Goal: Task Accomplishment & Management: Use online tool/utility

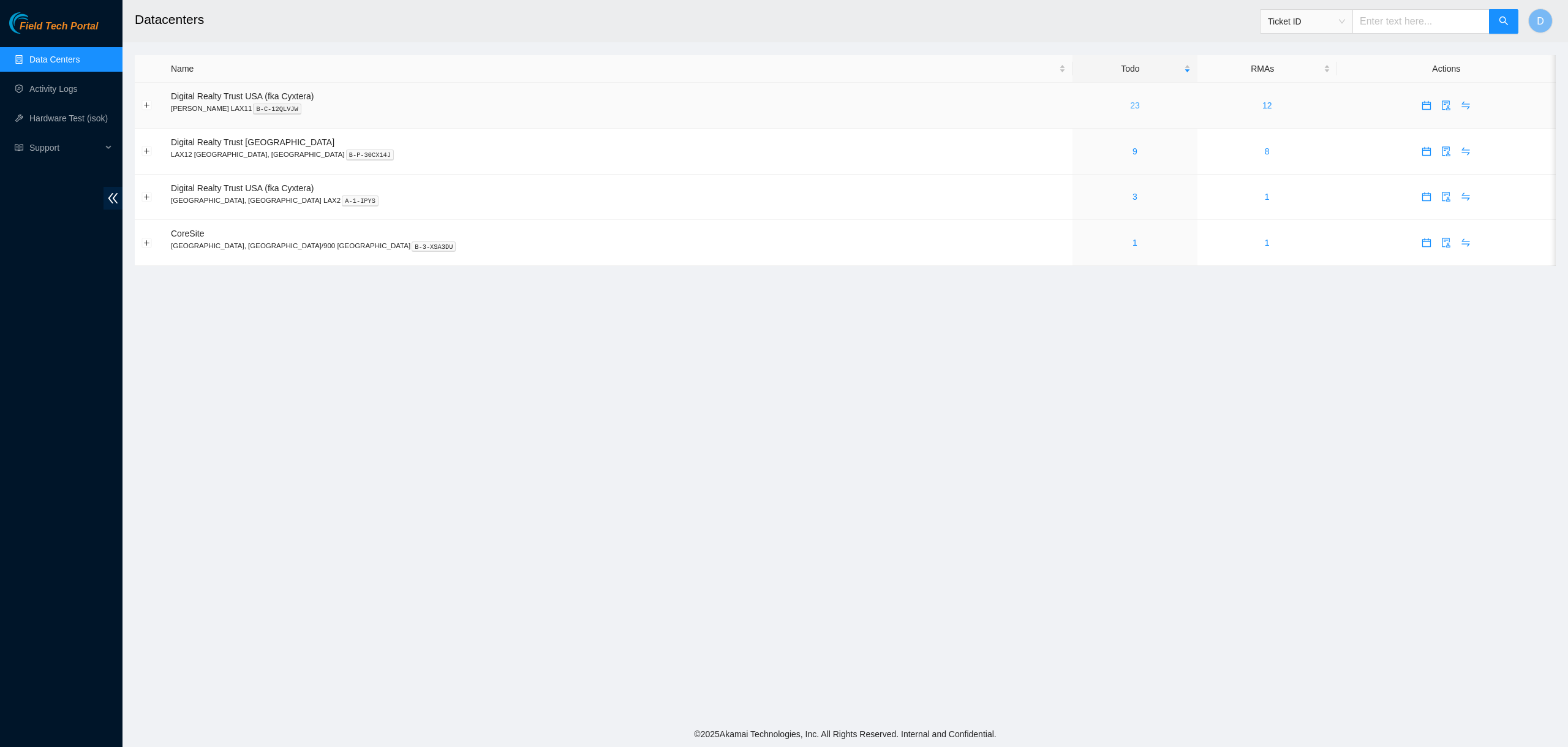
click at [1130, 105] on link "23" at bounding box center [1134, 105] width 10 height 10
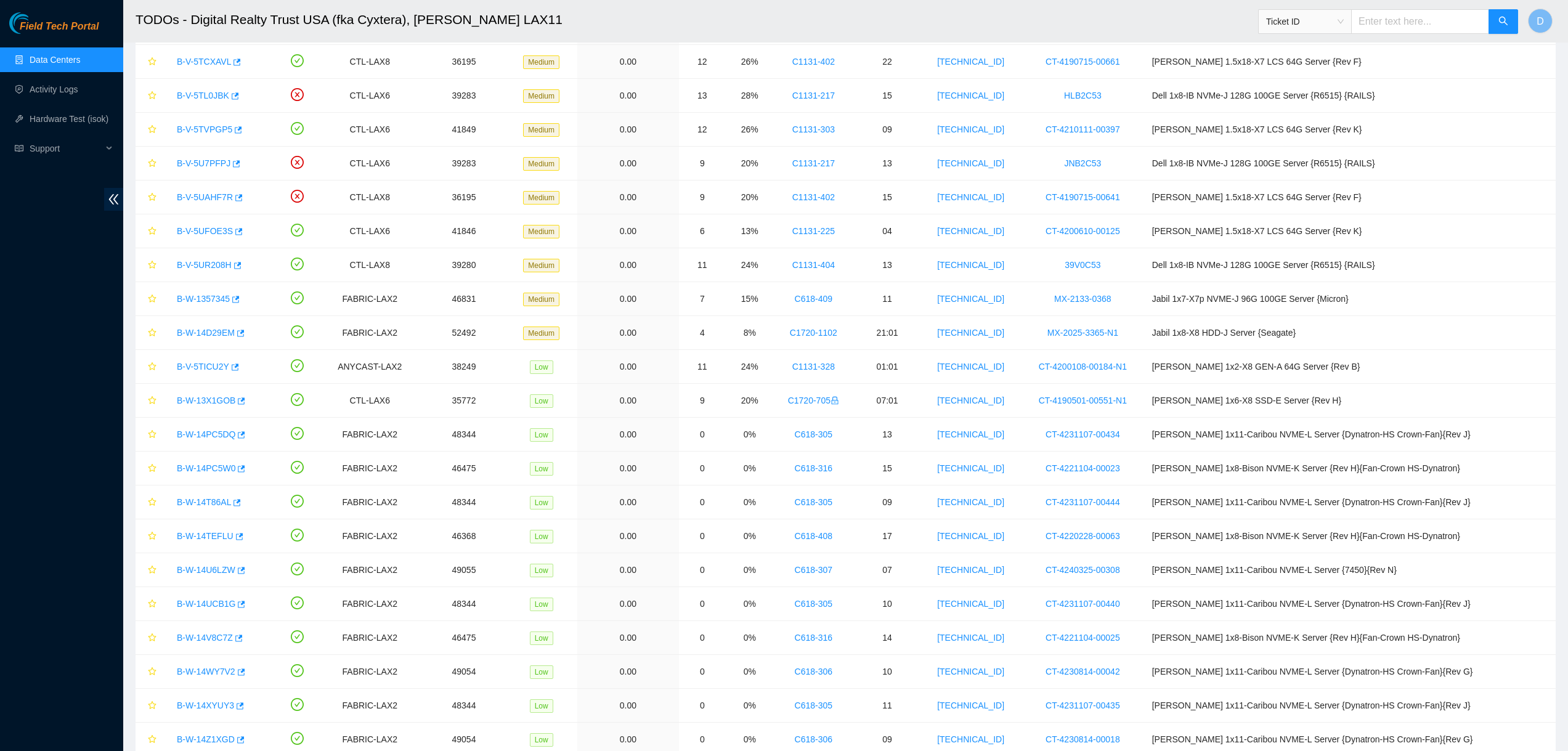
scroll to position [199, 0]
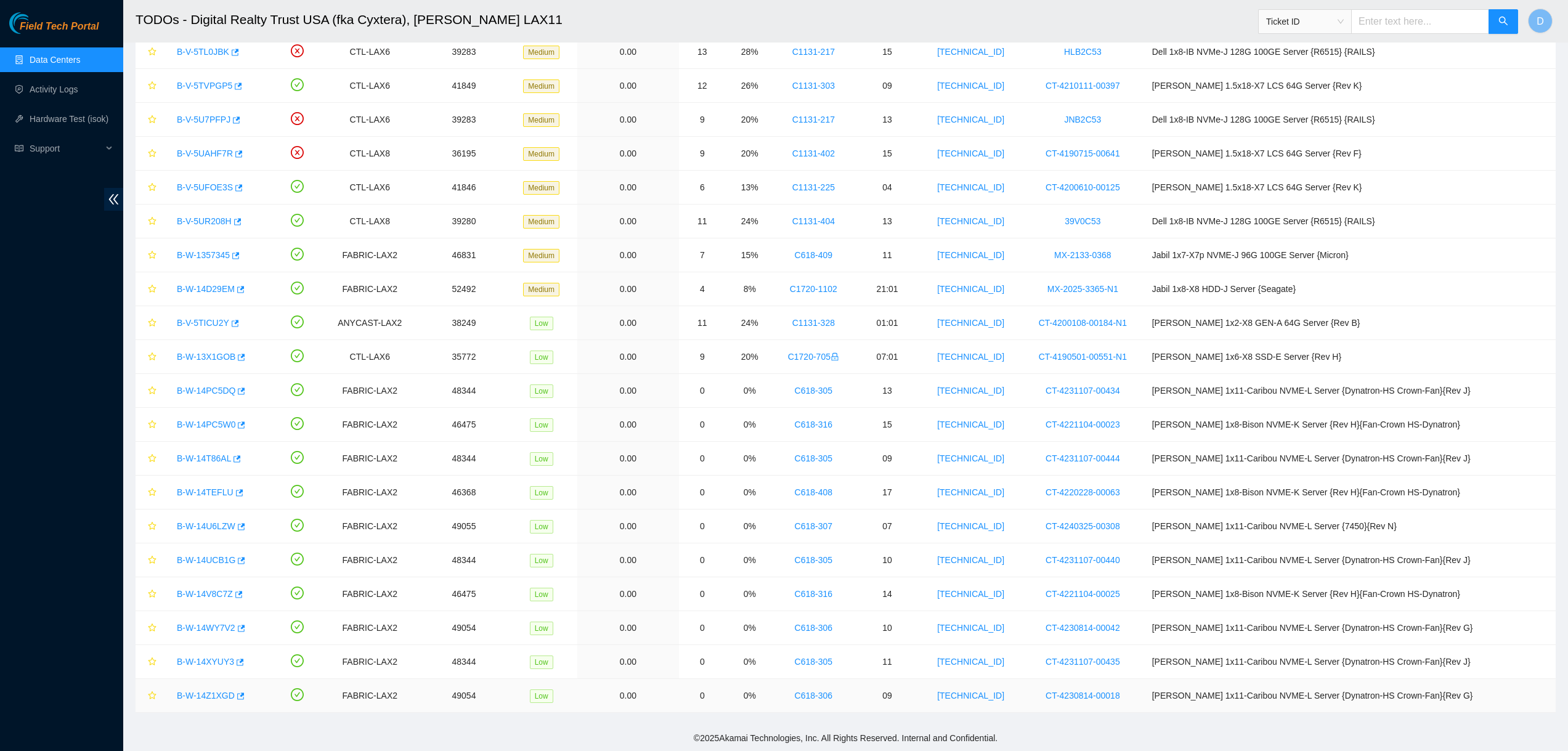
click at [187, 698] on link "B-W-14Z1XGD" at bounding box center [205, 695] width 58 height 10
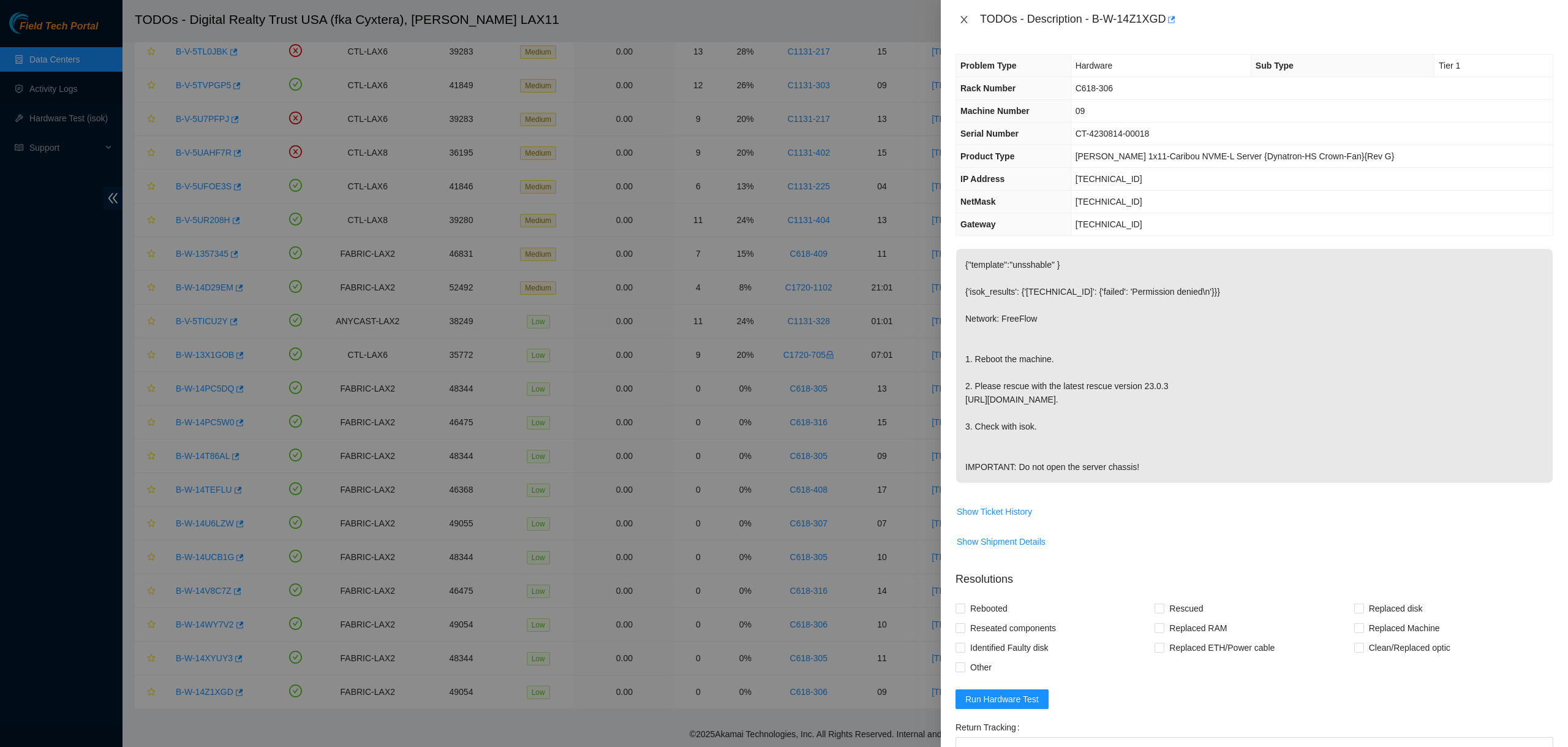
click at [963, 19] on icon "close" at bounding box center [964, 19] width 10 height 10
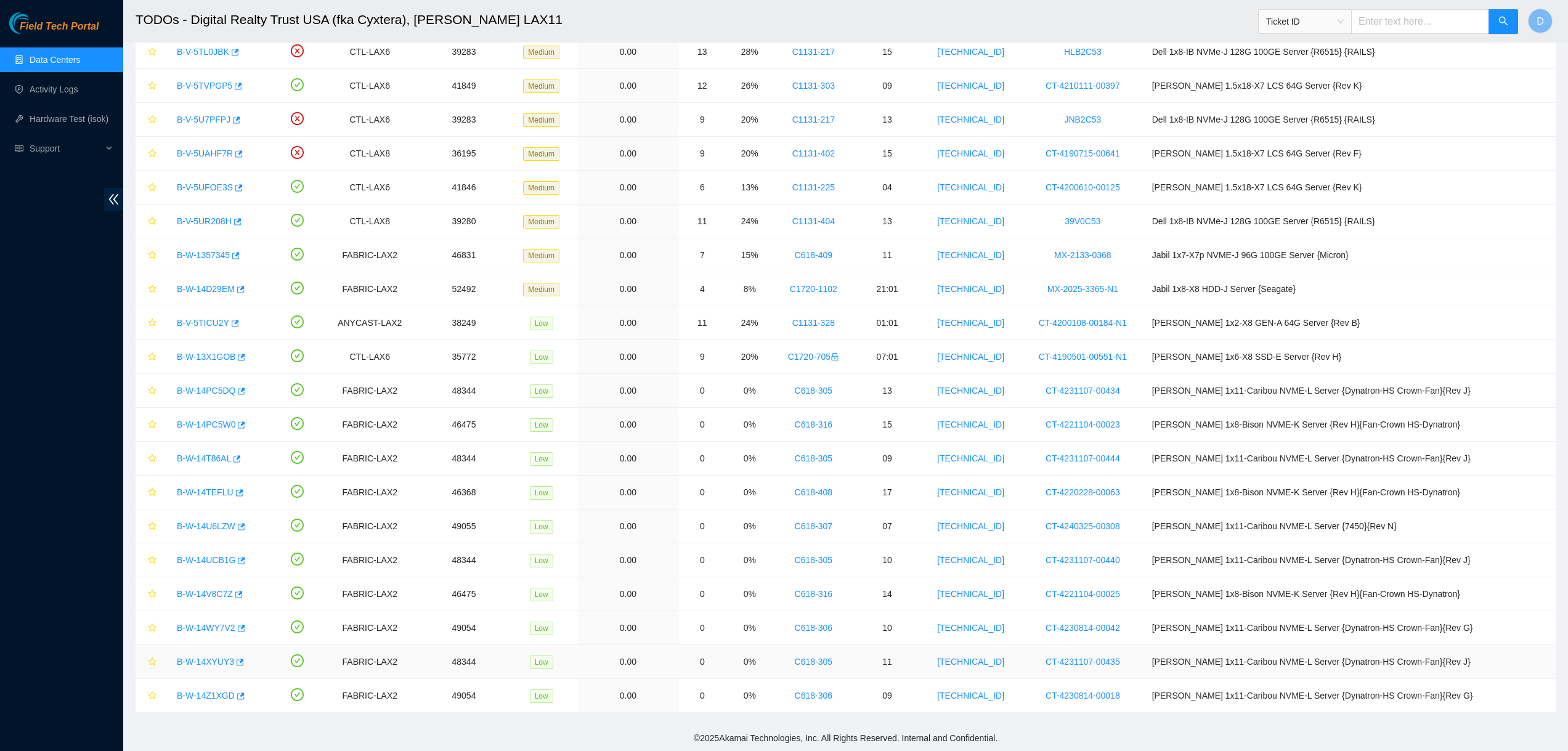
drag, startPoint x: 211, startPoint y: 650, endPoint x: 206, endPoint y: 661, distance: 12.1
click at [208, 659] on td "B-W-14XYUY3" at bounding box center [218, 661] width 109 height 34
click at [206, 661] on link "B-W-14XYUY3" at bounding box center [205, 661] width 57 height 10
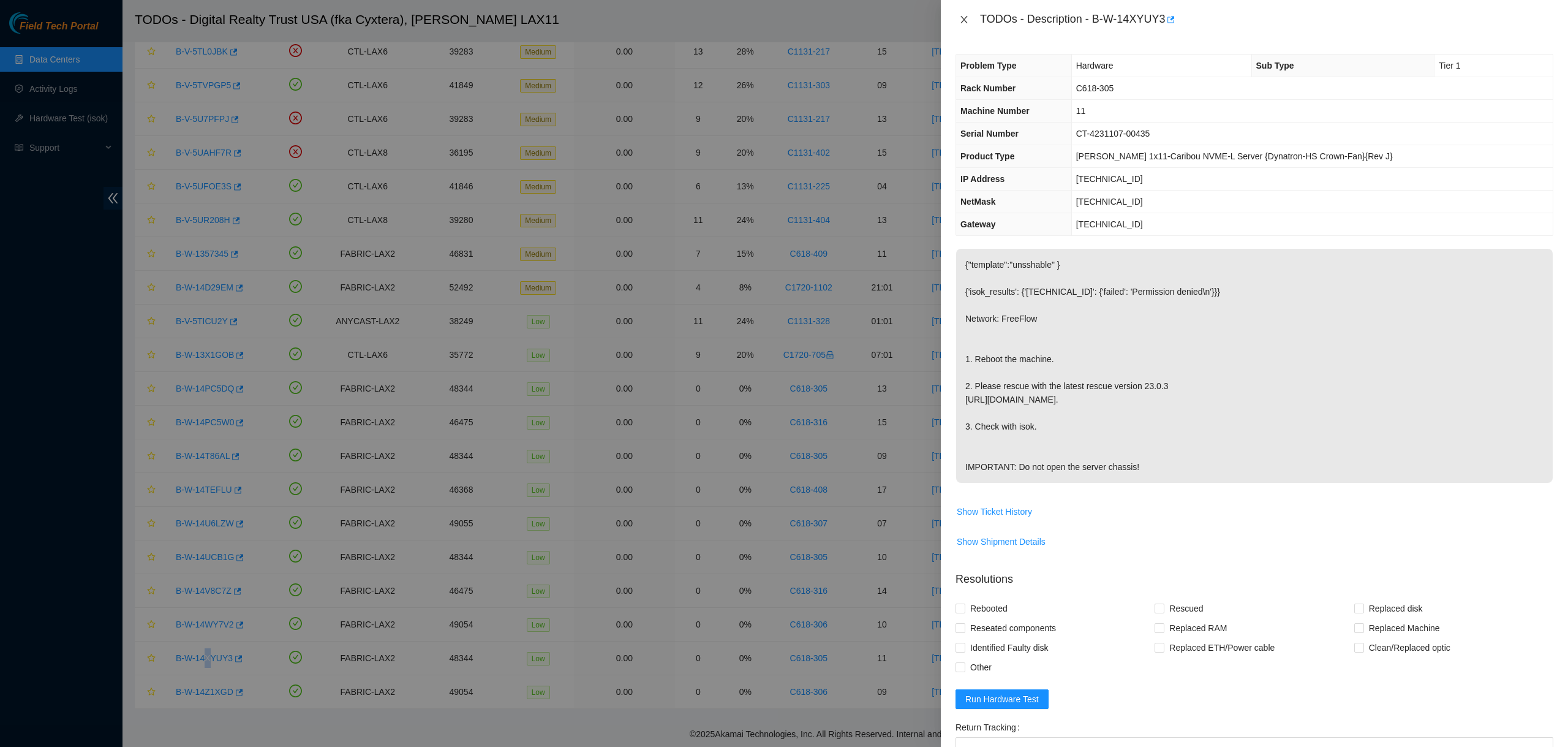
click at [967, 14] on button "Close" at bounding box center [964, 20] width 17 height 12
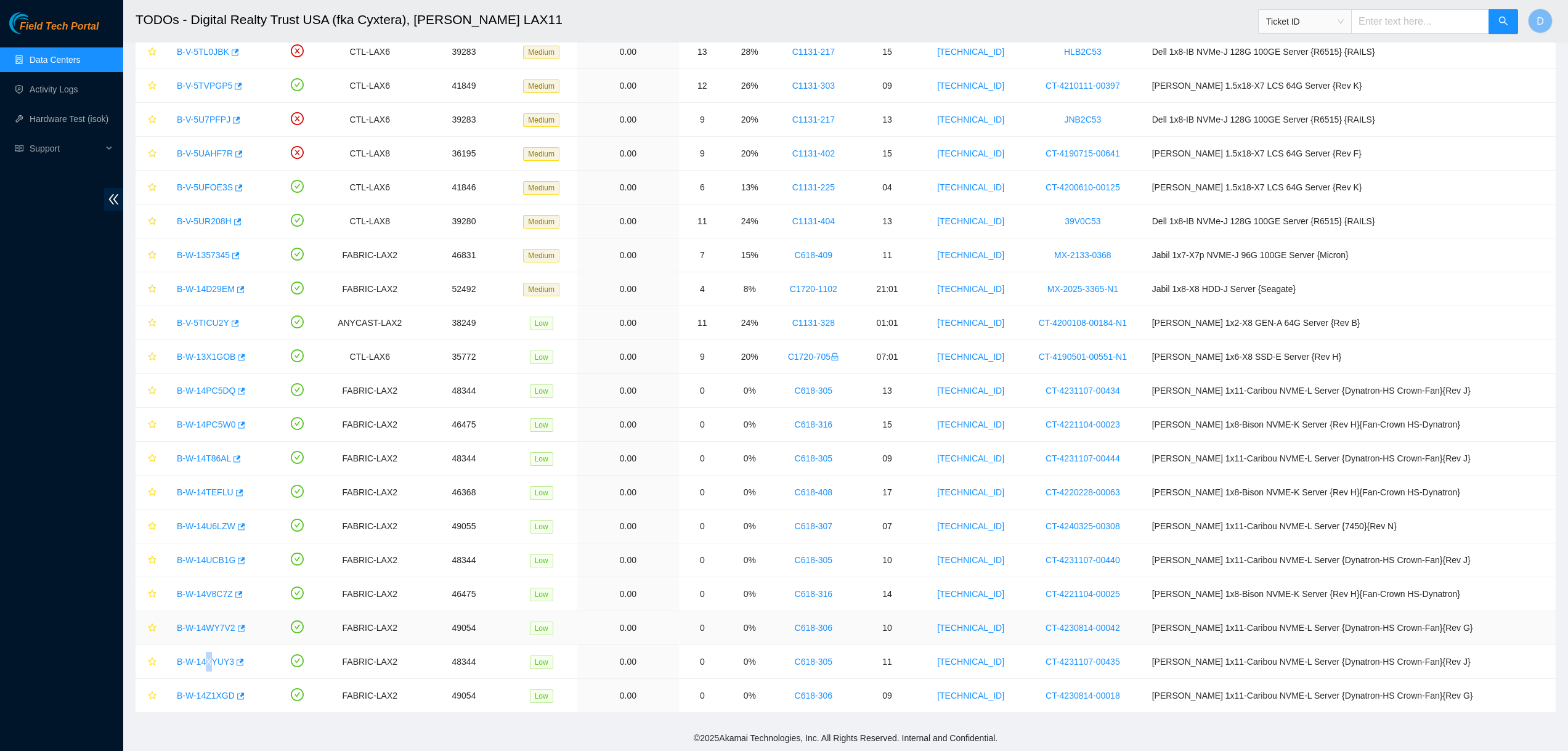
click at [187, 630] on link "B-W-14WY7V2" at bounding box center [206, 627] width 58 height 10
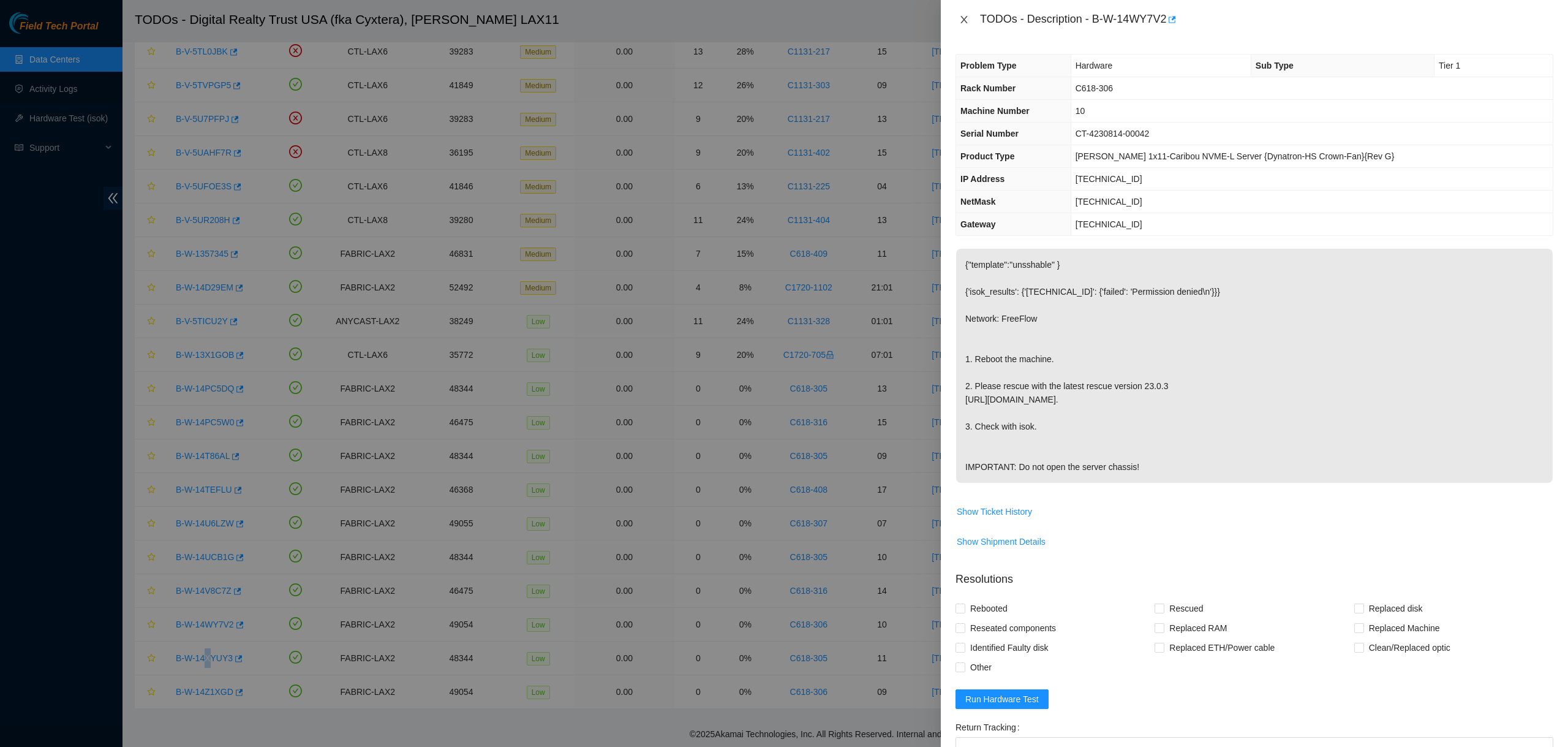
click at [968, 22] on icon "close" at bounding box center [964, 19] width 10 height 10
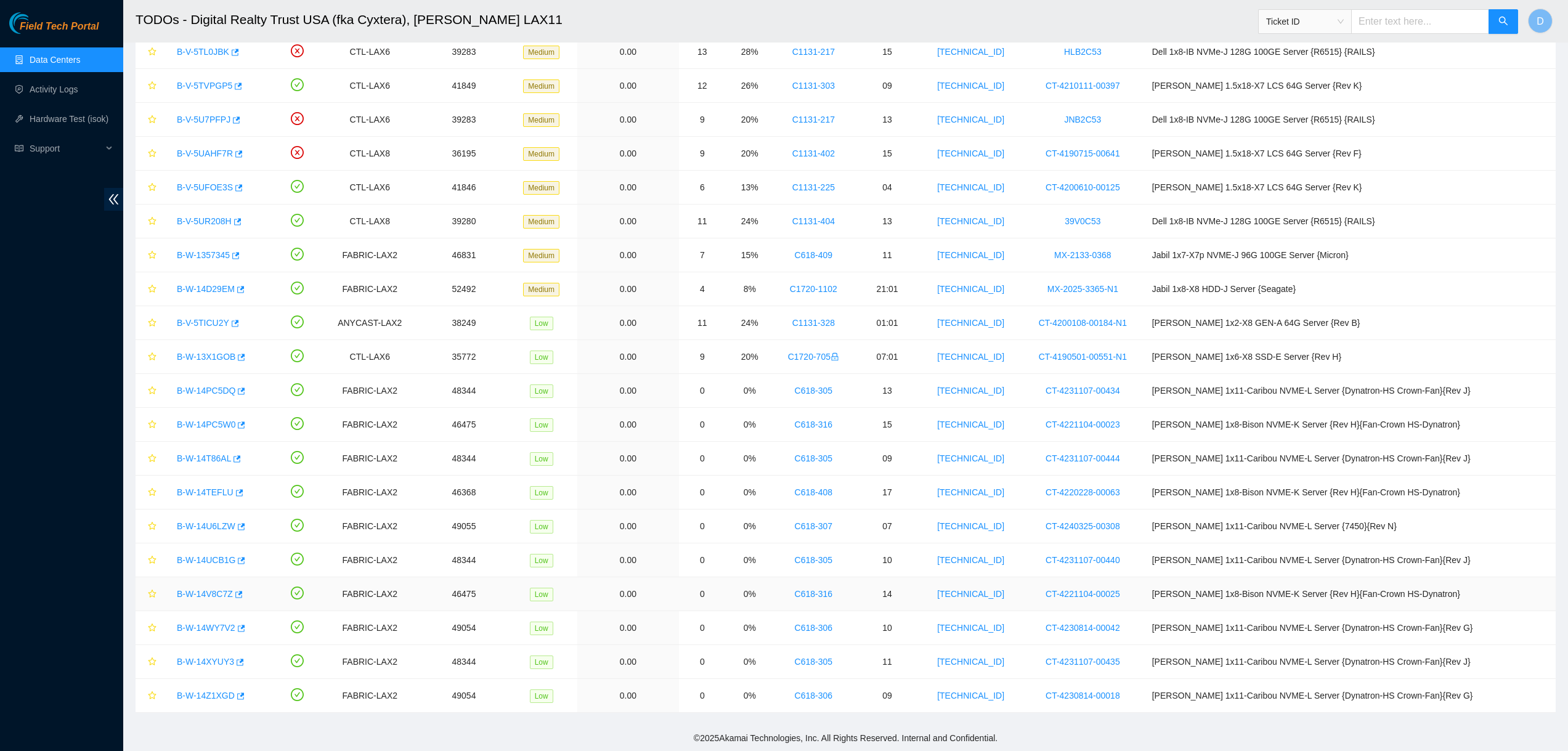
click at [195, 600] on div "B-W-14V8C7Z" at bounding box center [218, 594] width 95 height 19
click at [199, 594] on link "B-W-14V8C7Z" at bounding box center [205, 594] width 56 height 10
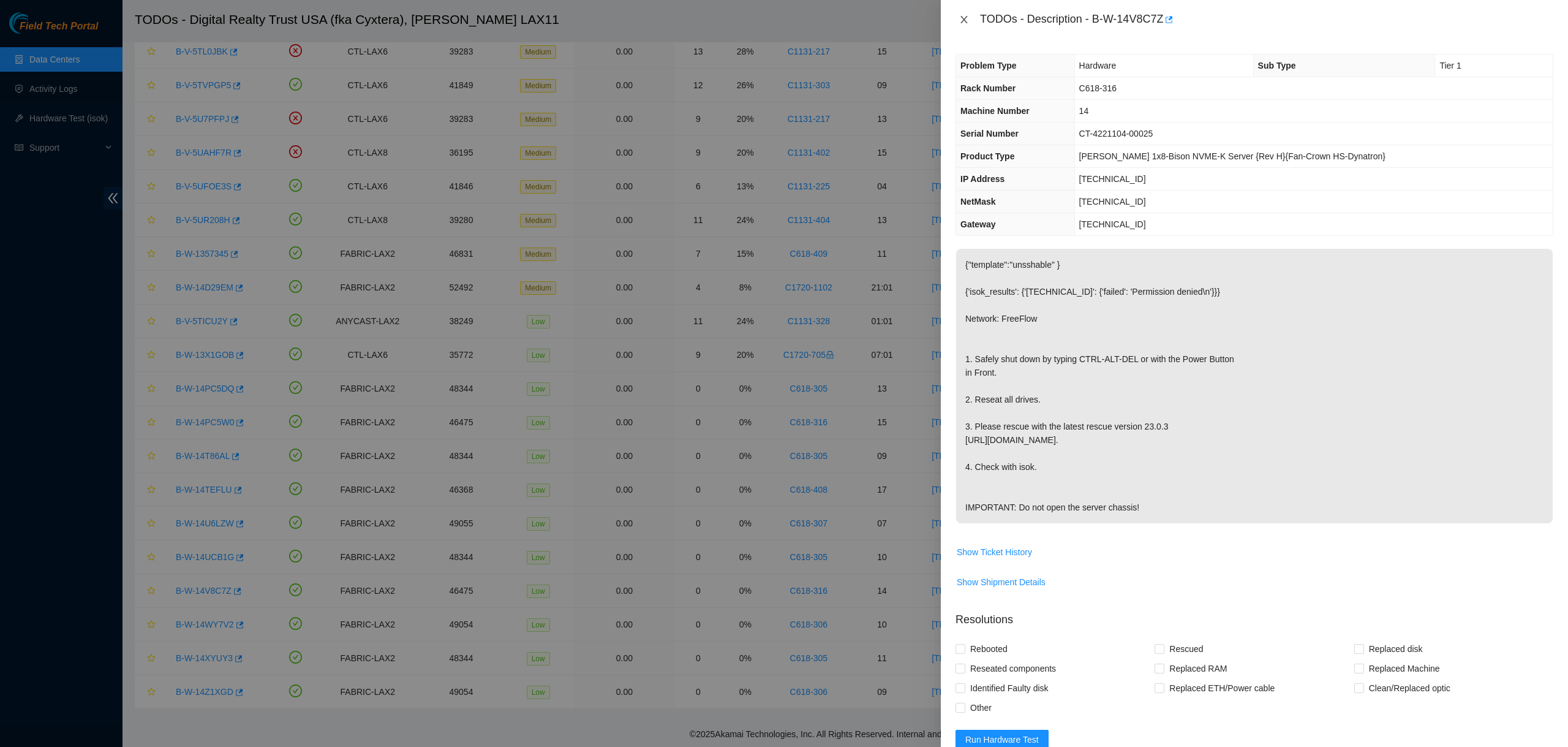
click at [959, 19] on icon "close" at bounding box center [964, 19] width 10 height 10
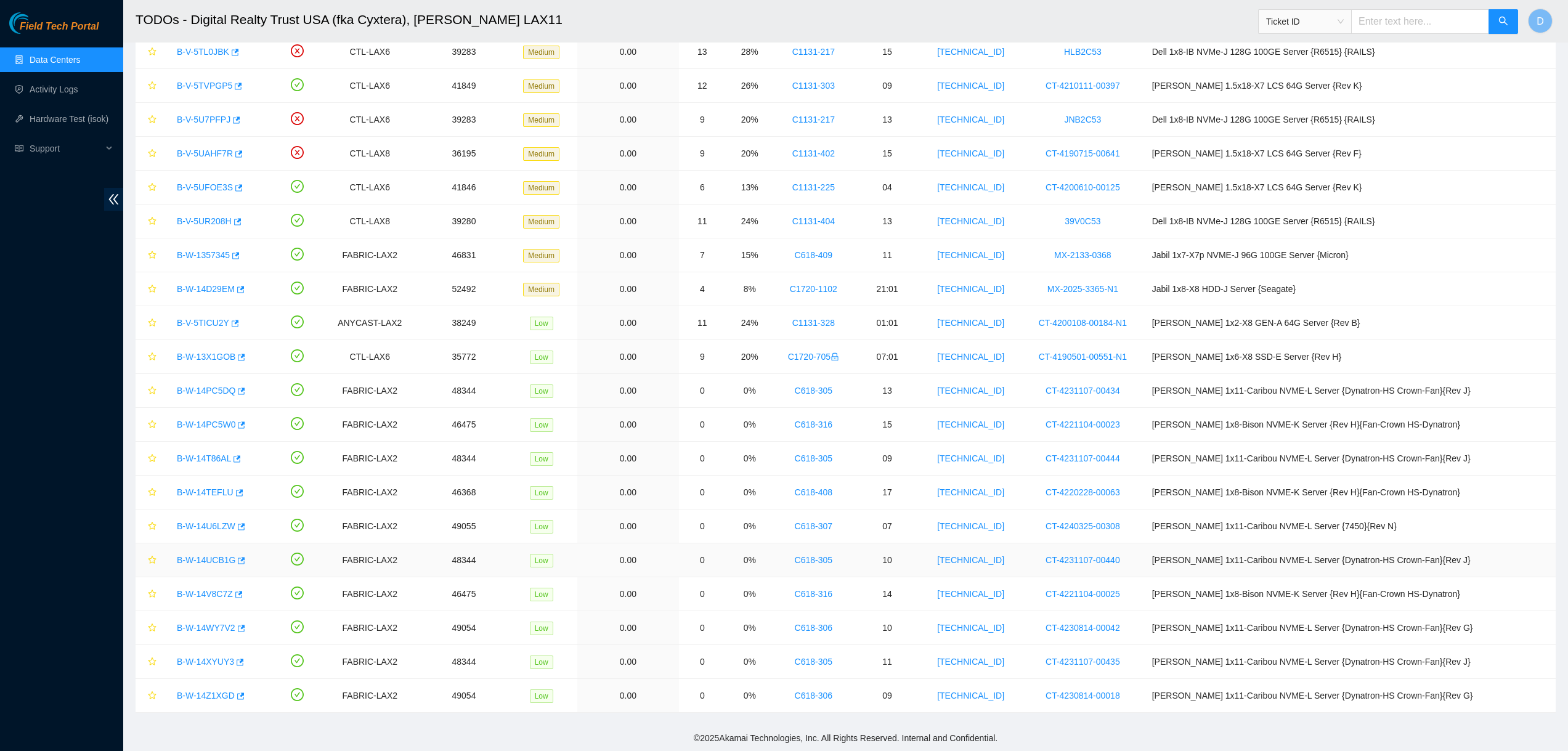
click at [203, 566] on div "B-W-14UCB1G" at bounding box center [218, 560] width 95 height 19
click at [209, 557] on link "B-W-14UCB1G" at bounding box center [206, 559] width 58 height 10
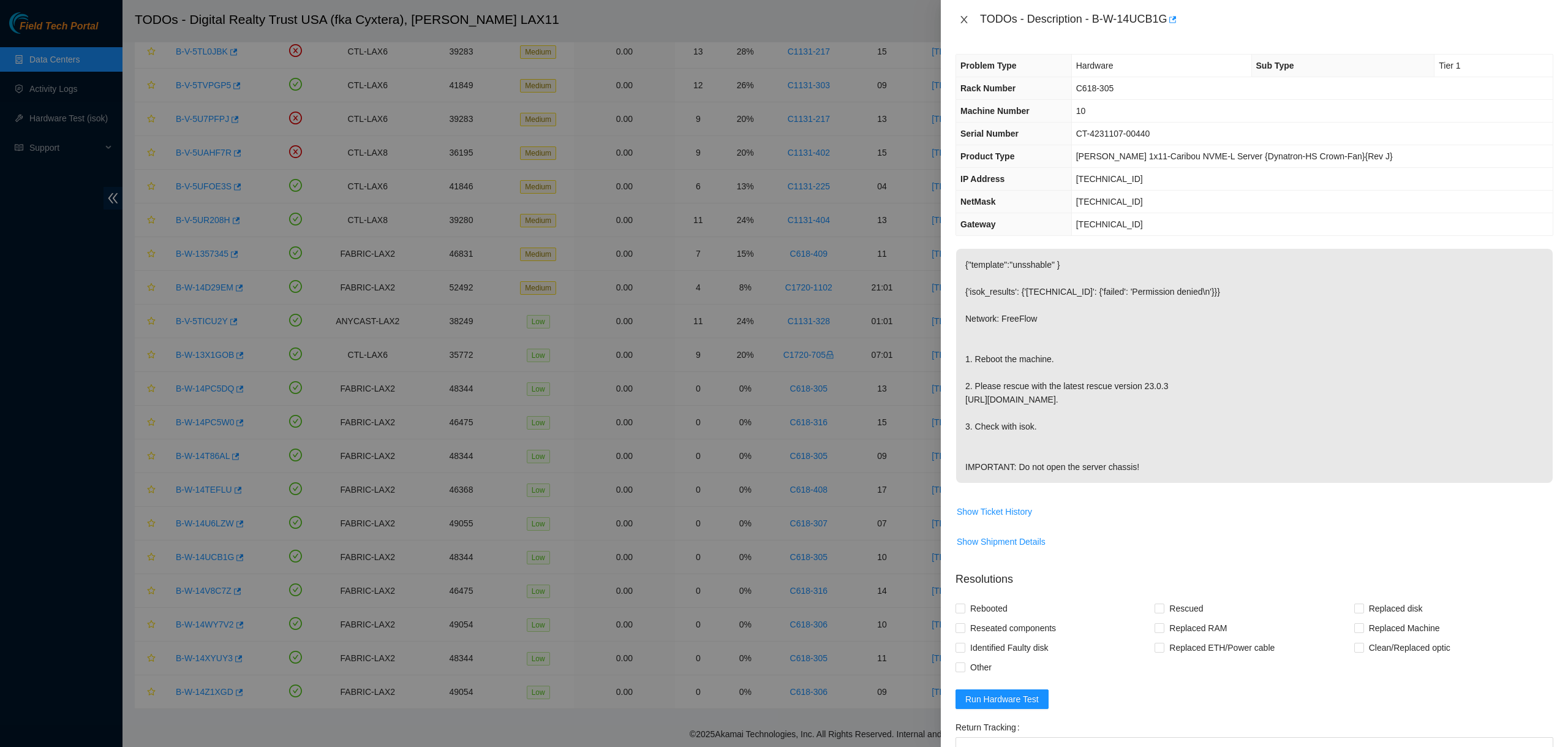
click at [964, 19] on icon "close" at bounding box center [964, 19] width 10 height 10
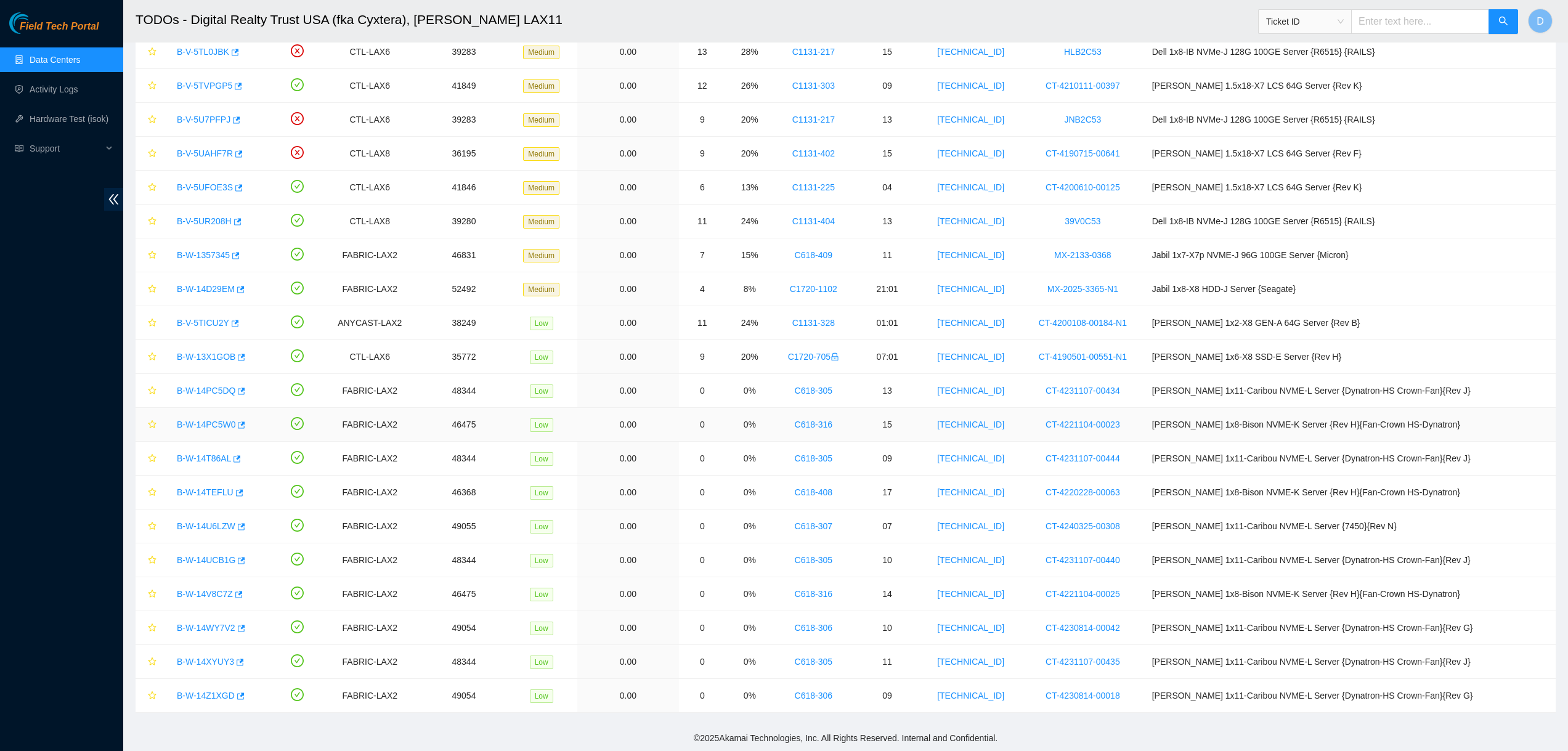
click at [191, 423] on link "B-W-14PC5W0" at bounding box center [206, 424] width 58 height 10
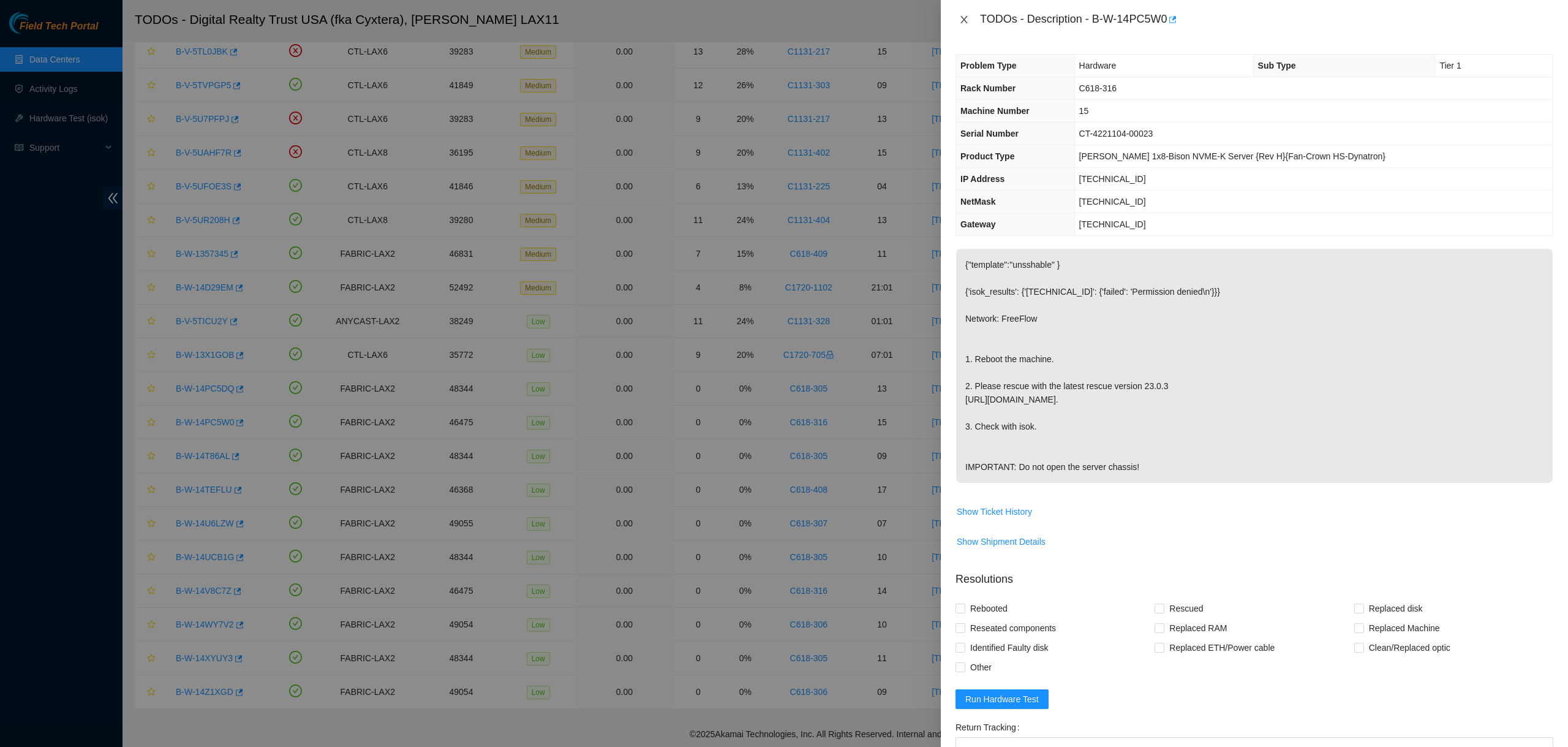
click at [961, 17] on icon "close" at bounding box center [964, 19] width 7 height 7
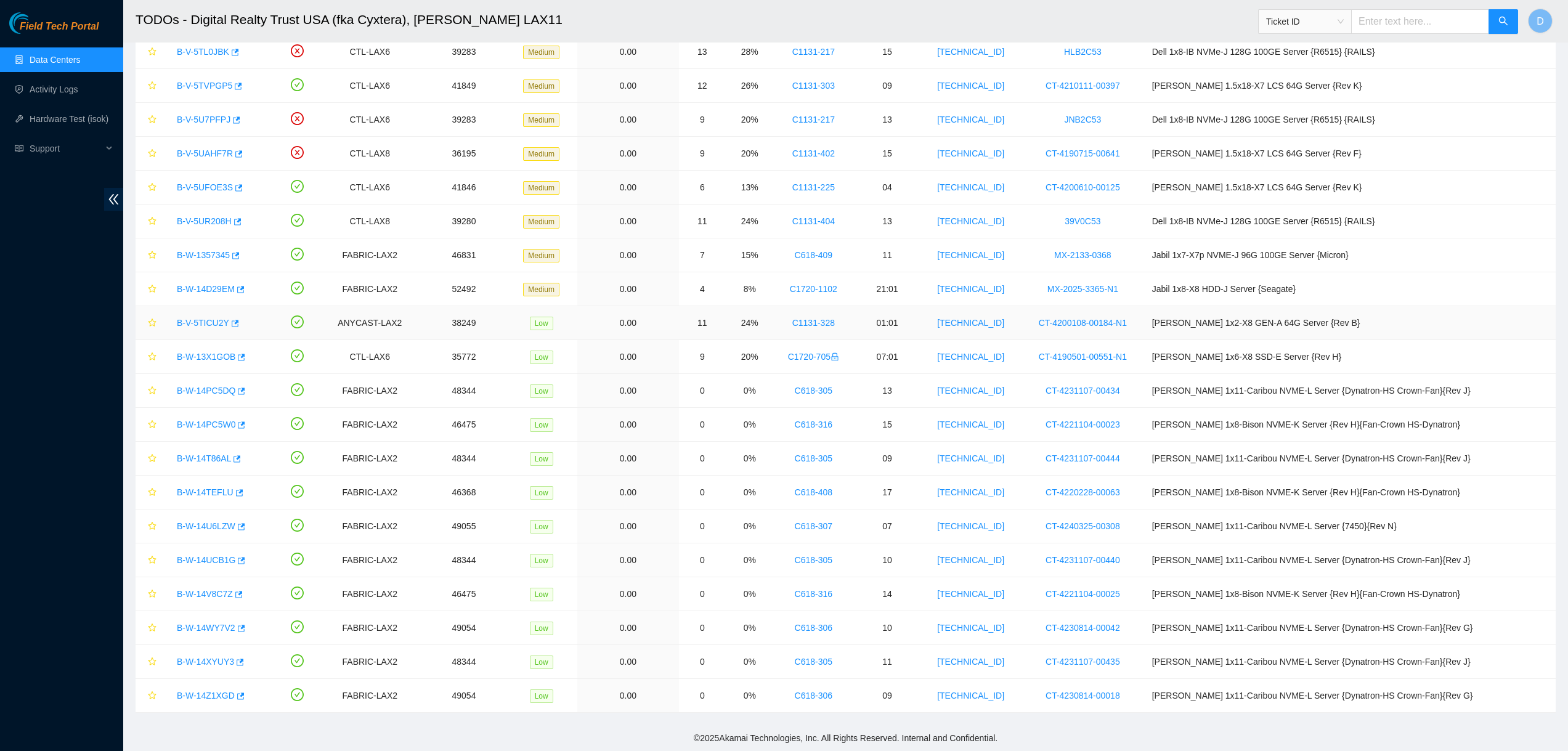
click at [192, 319] on link "B-V-5TICU2Y" at bounding box center [203, 322] width 52 height 10
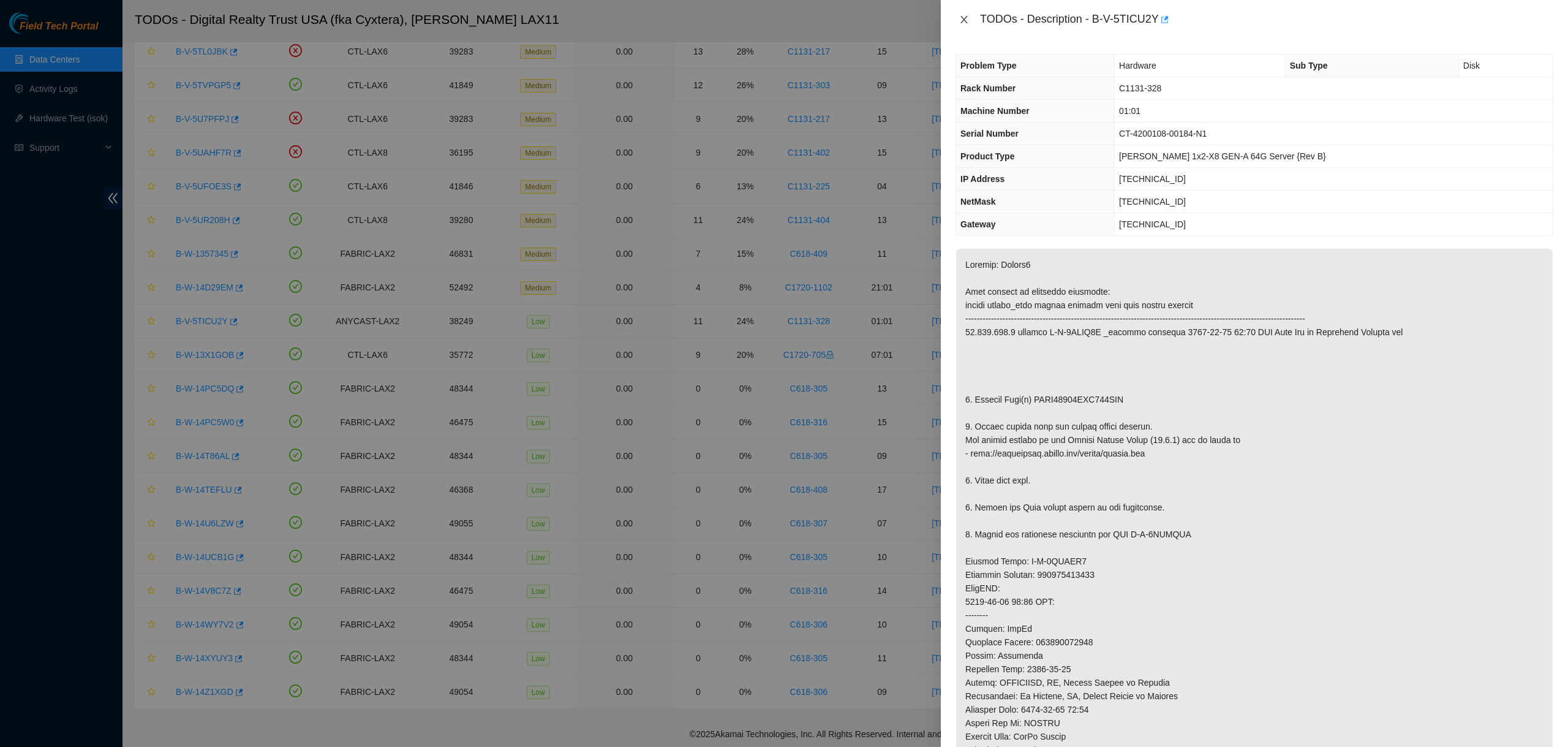
click at [972, 18] on button "Close" at bounding box center [964, 20] width 17 height 12
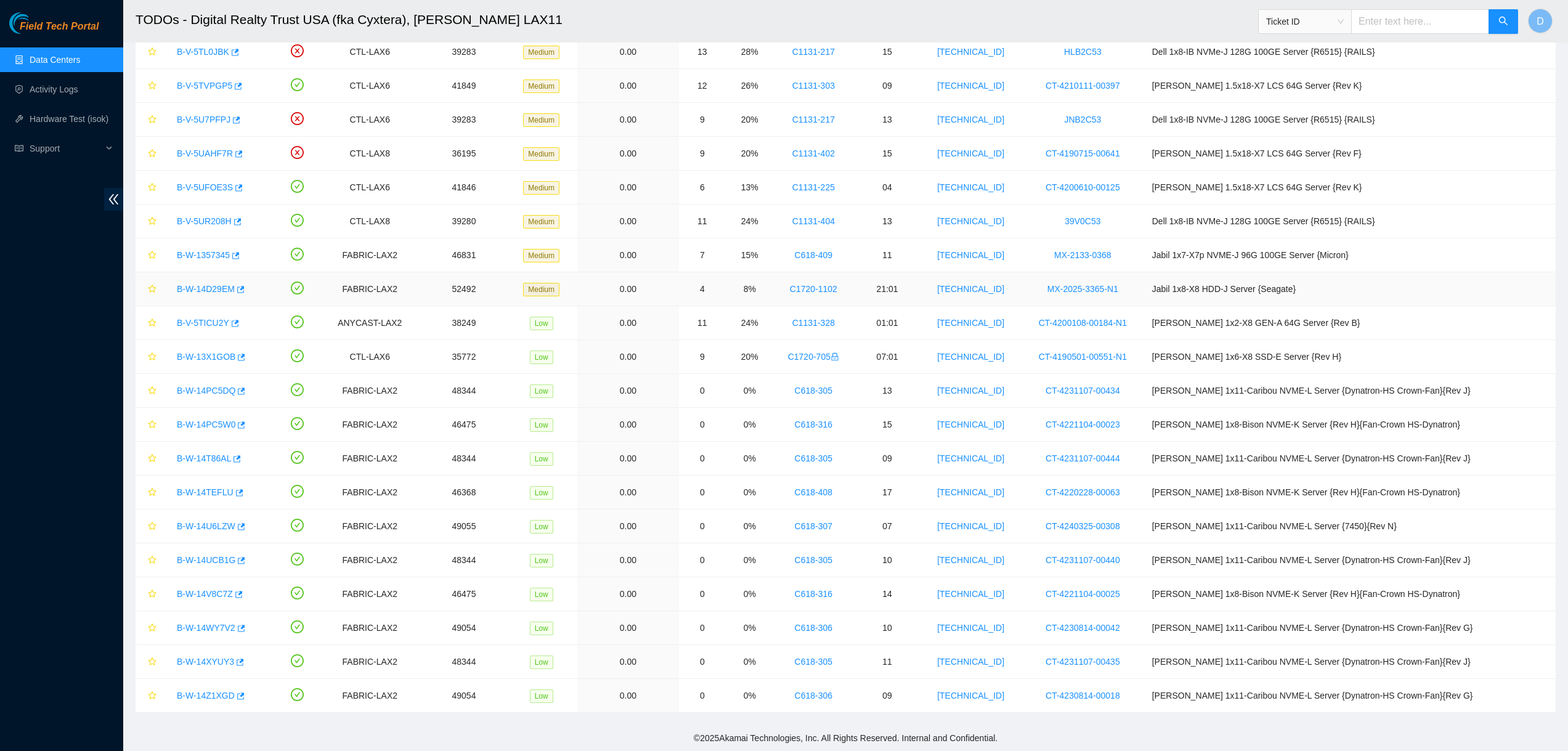
click at [198, 286] on link "B-W-14D29EM" at bounding box center [205, 289] width 58 height 10
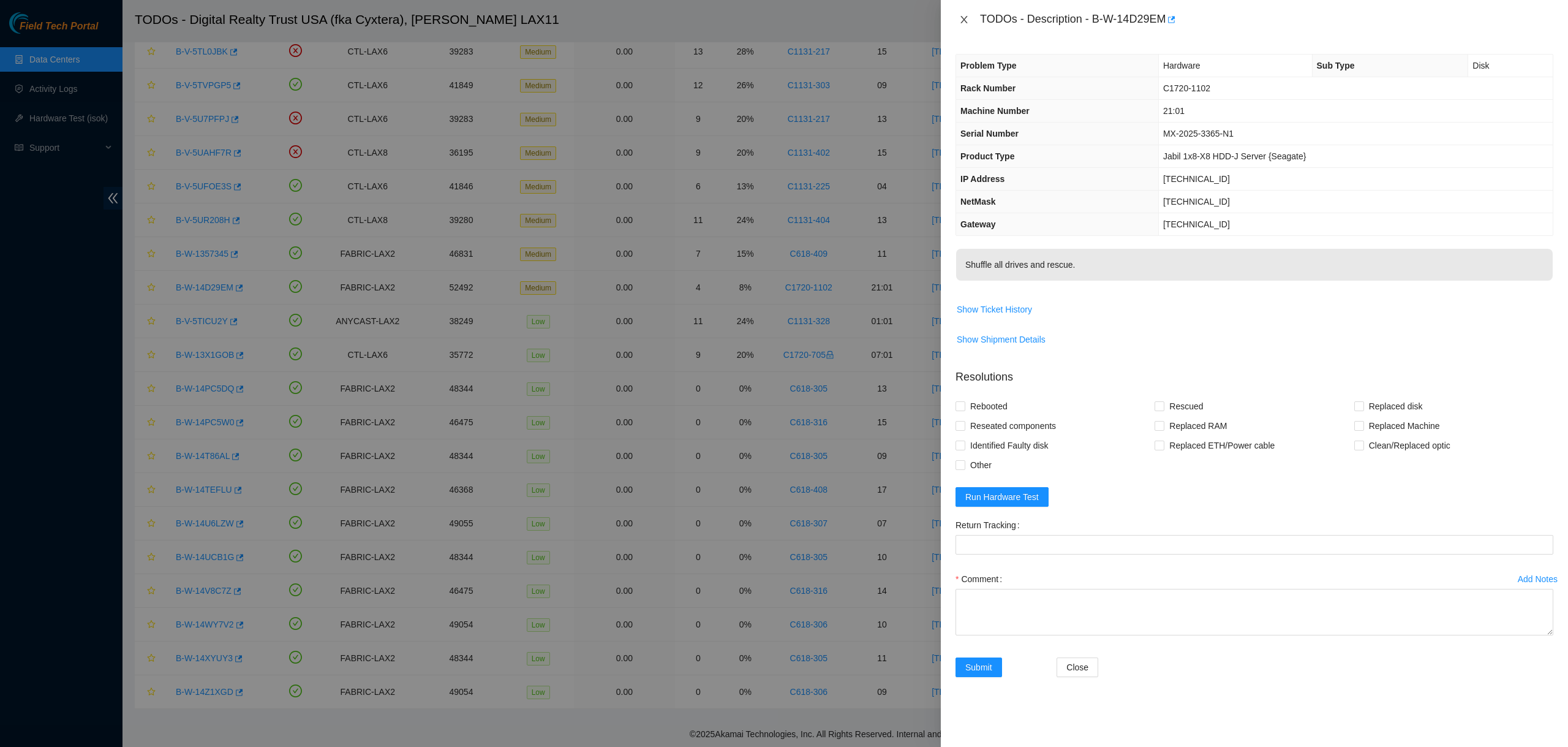
click at [964, 21] on icon "close" at bounding box center [964, 19] width 10 height 10
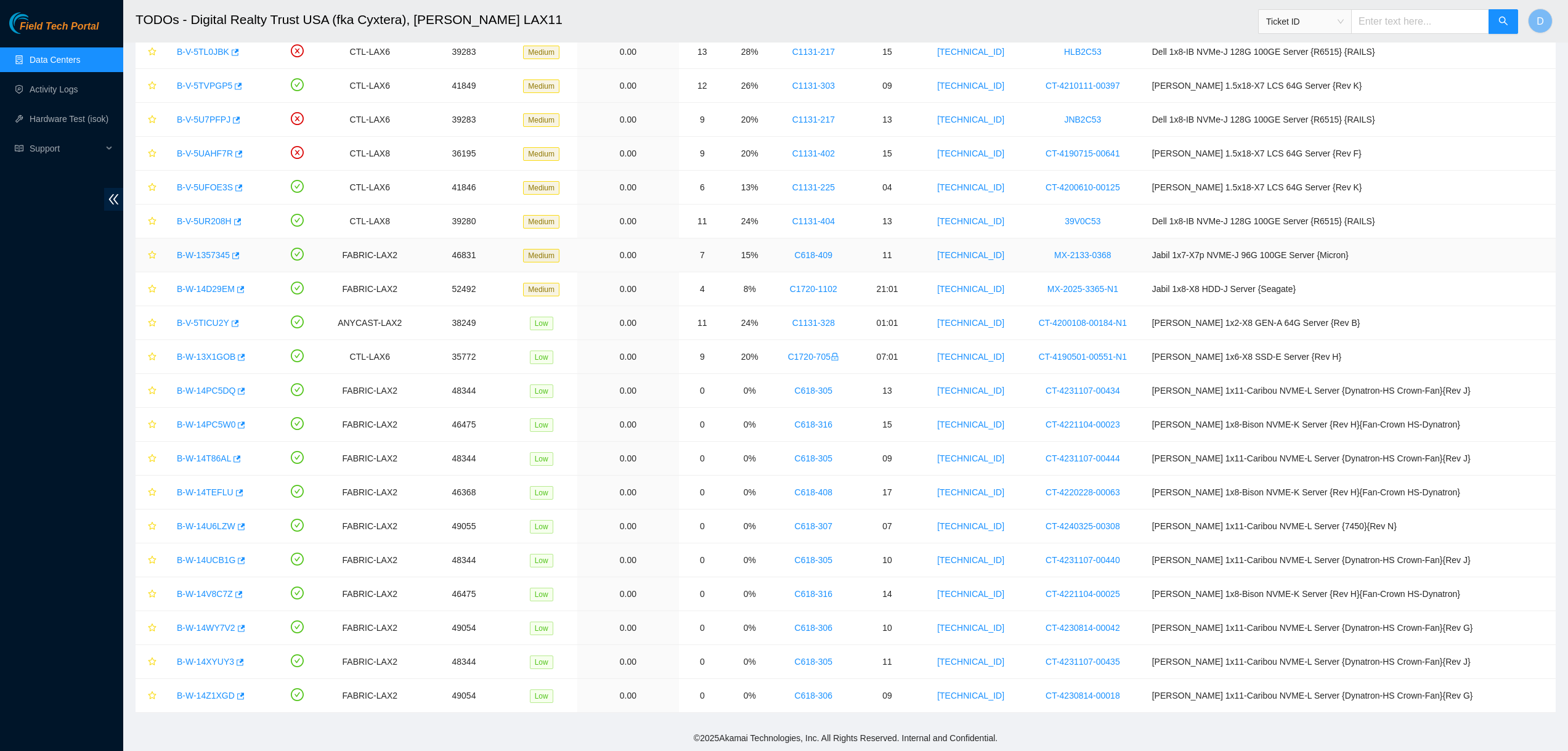
click at [196, 247] on div "B-W-1357345" at bounding box center [218, 255] width 95 height 19
click at [211, 259] on link "B-W-1357345" at bounding box center [203, 255] width 53 height 10
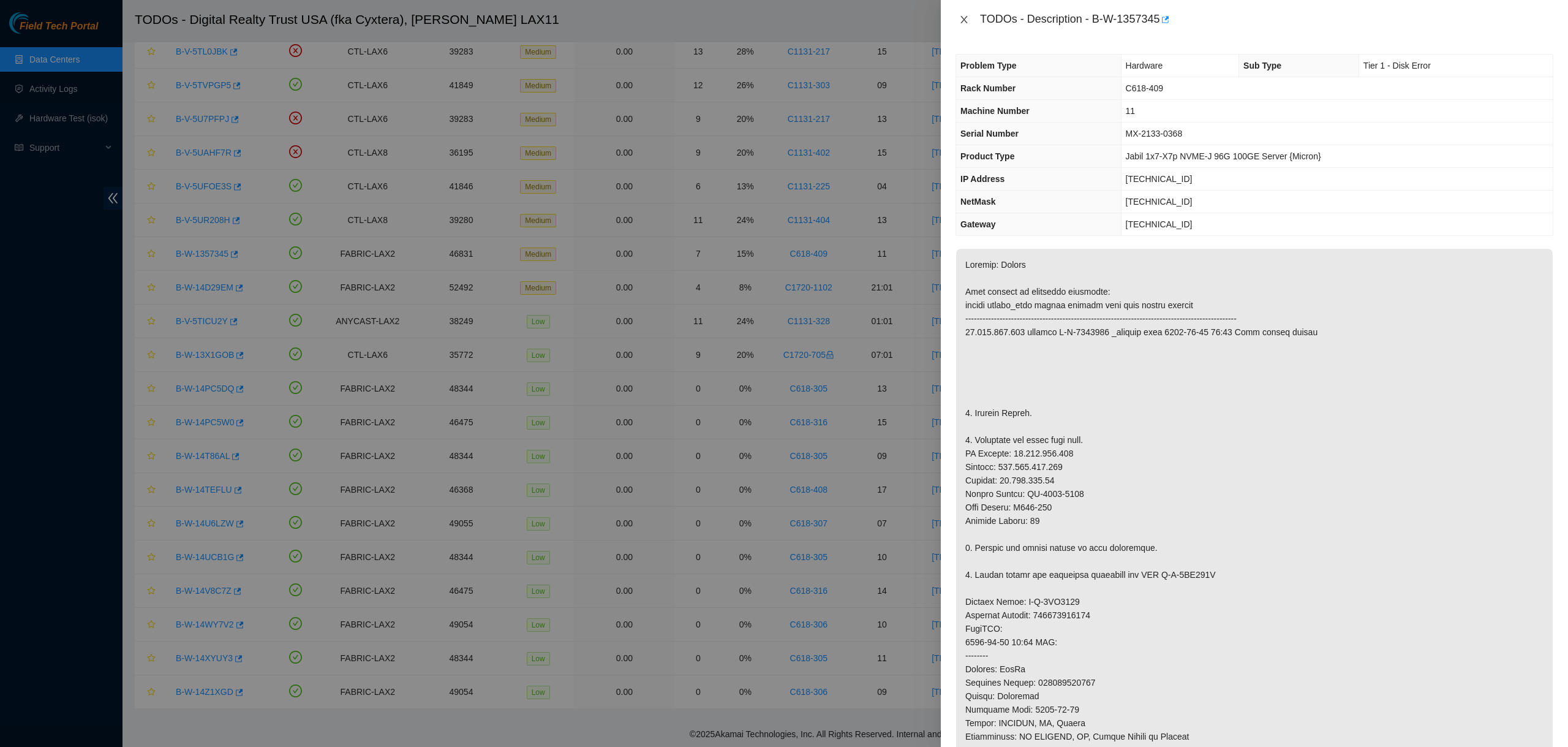
click at [964, 20] on icon "close" at bounding box center [964, 19] width 7 height 7
